Goal: Task Accomplishment & Management: Use online tool/utility

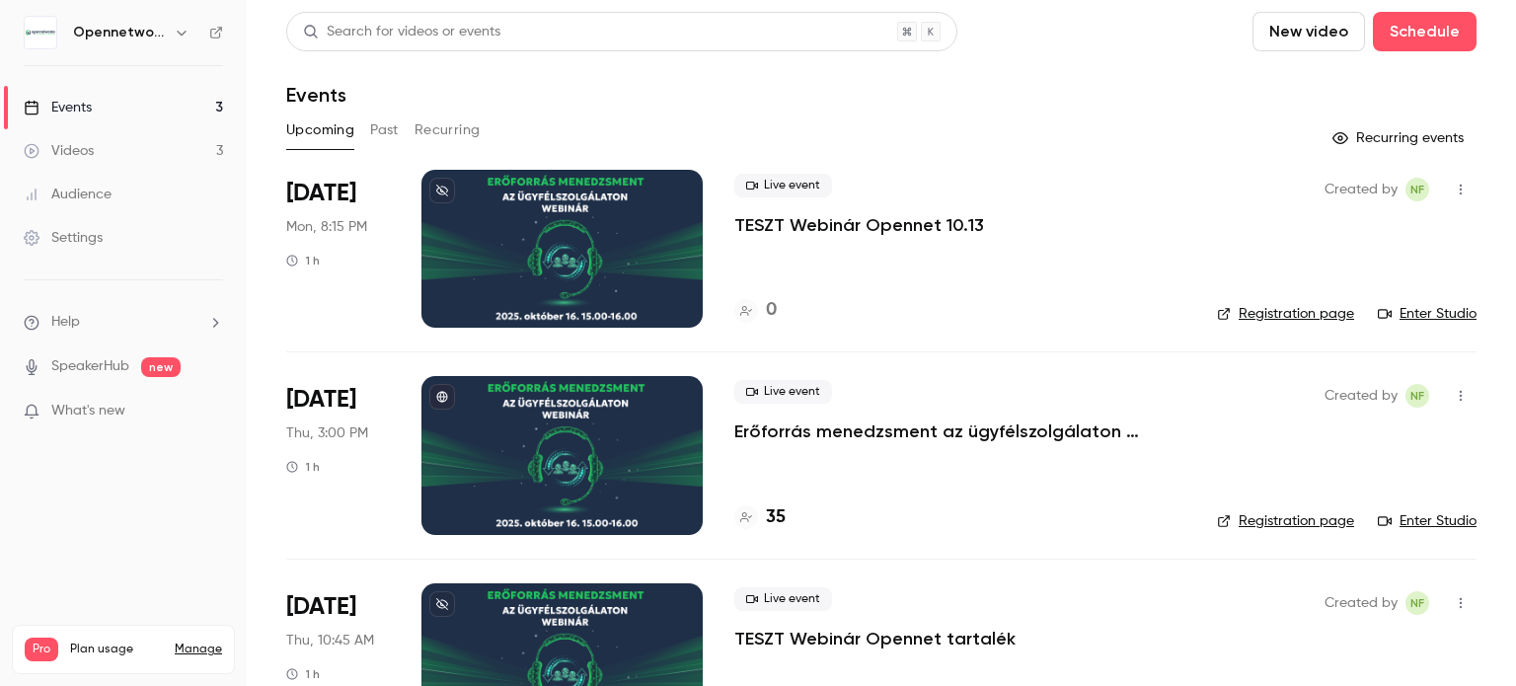
click at [1282, 310] on link "Registration page" at bounding box center [1285, 314] width 137 height 20
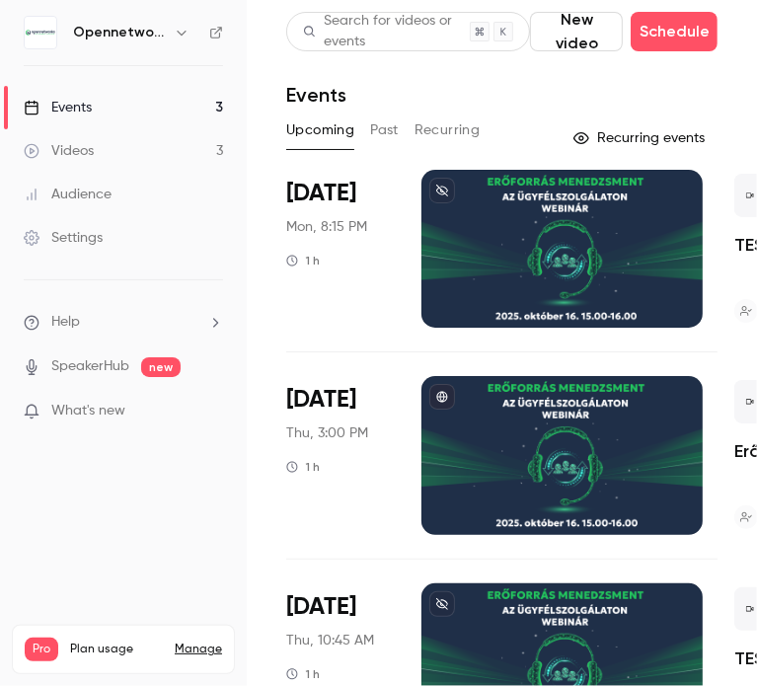
click at [525, 252] on div at bounding box center [561, 249] width 281 height 158
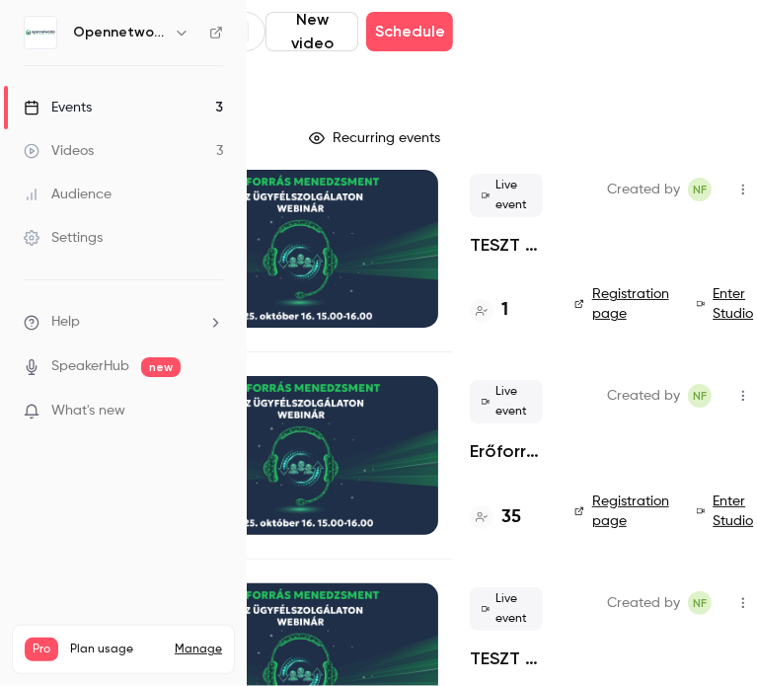
scroll to position [0, 279]
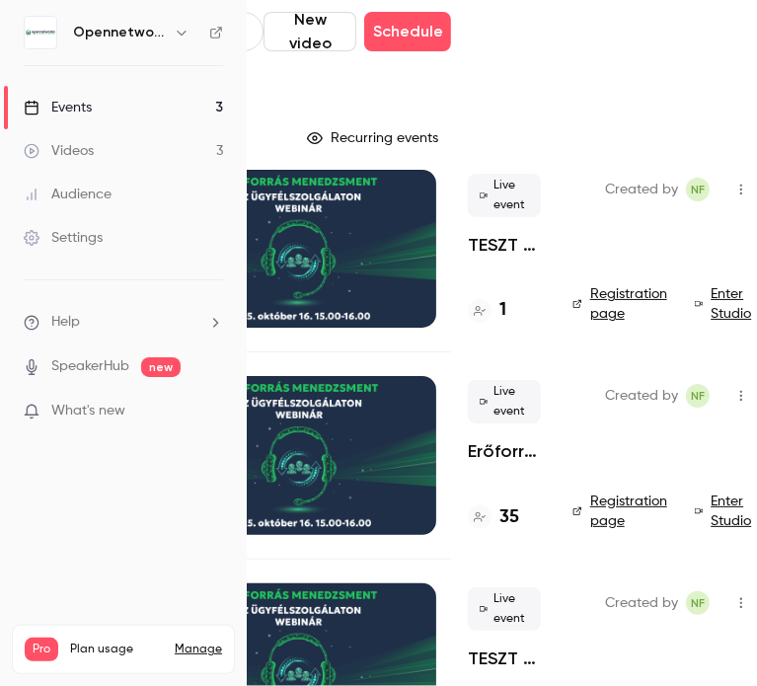
click at [707, 295] on link "Enter Studio" at bounding box center [726, 303] width 62 height 39
